Goal: Information Seeking & Learning: Learn about a topic

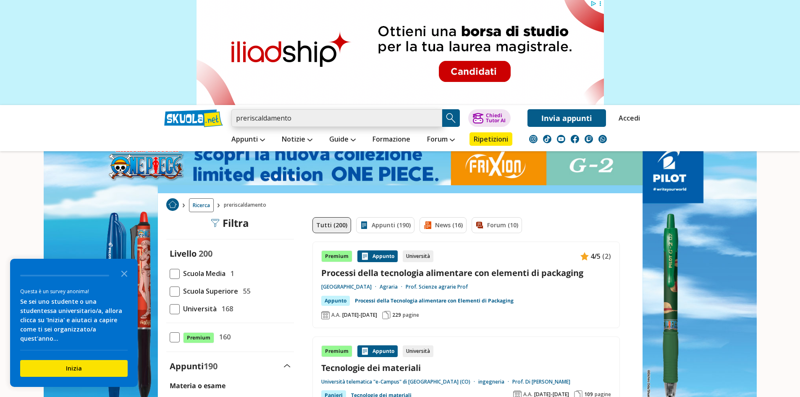
click at [312, 123] on input "preriscaldamento" at bounding box center [336, 118] width 211 height 18
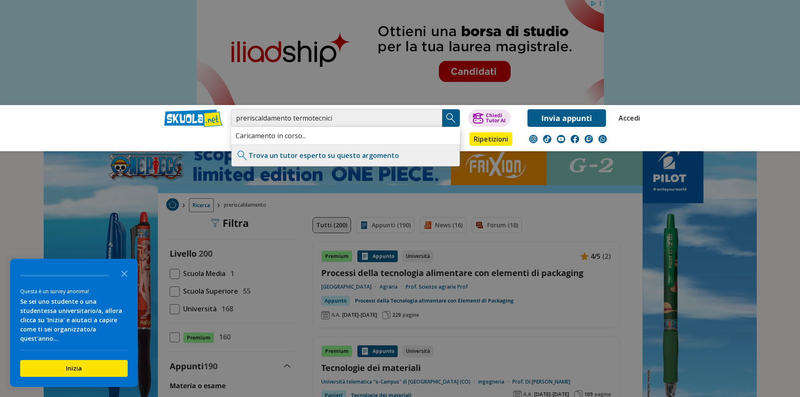
type input "preriscaldamento termotecnici"
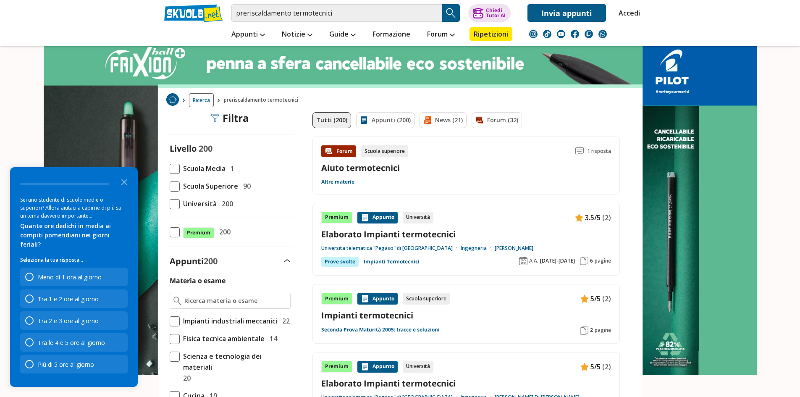
click at [173, 206] on span at bounding box center [175, 204] width 10 height 10
click at [170, 204] on input "Università 200" at bounding box center [170, 204] width 0 height 0
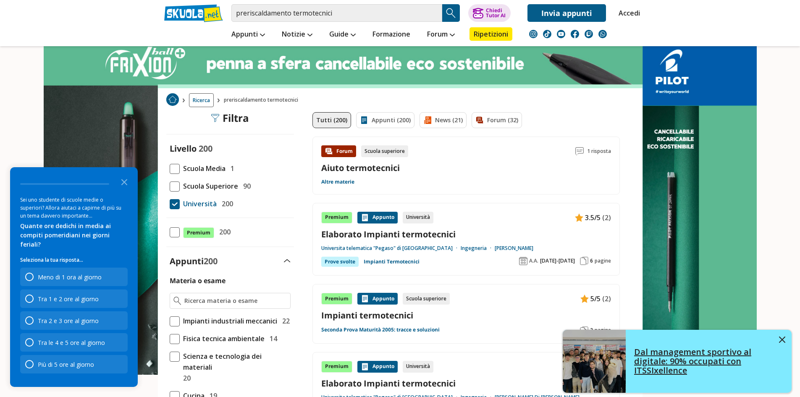
click at [785, 336] on link "Dal management sportivo al digitale: 90% occupati con ITSSIxellence" at bounding box center [677, 361] width 229 height 63
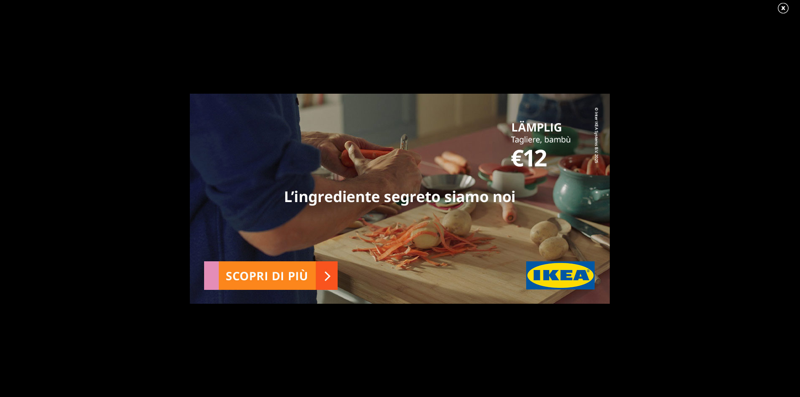
click at [782, 10] on link at bounding box center [787, 8] width 21 height 13
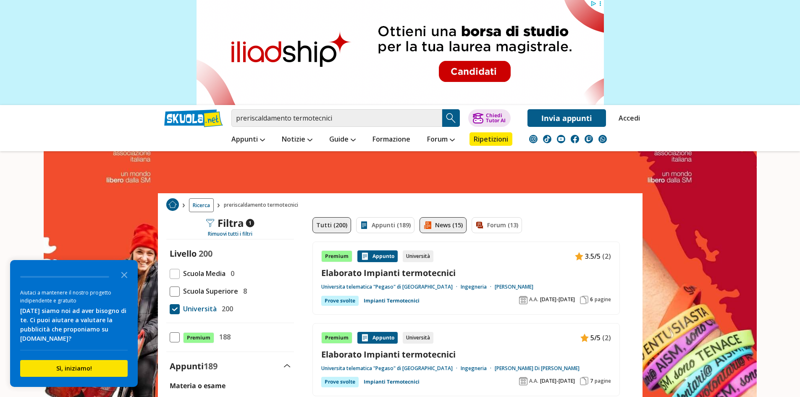
click at [442, 224] on link "News (15)" at bounding box center [442, 225] width 47 height 16
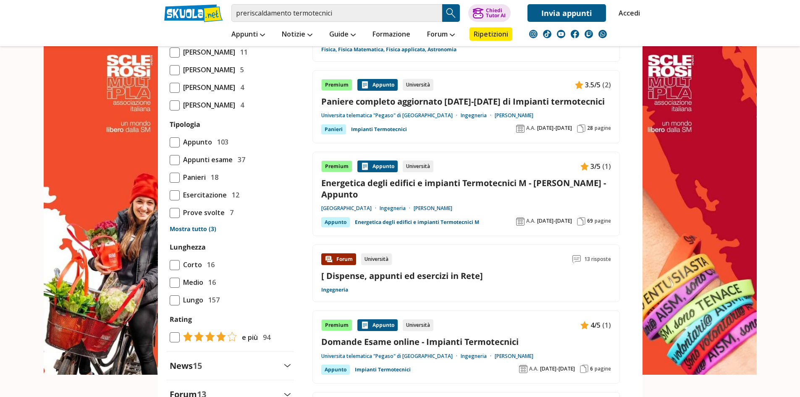
scroll to position [714, 0]
